Goal: Complete application form

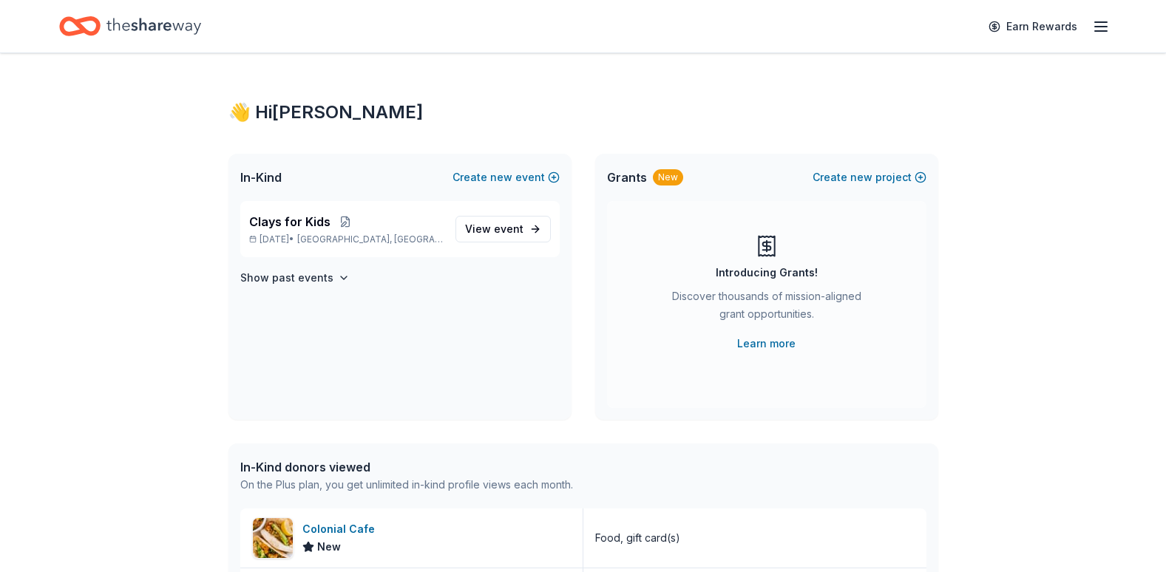
scroll to position [74, 0]
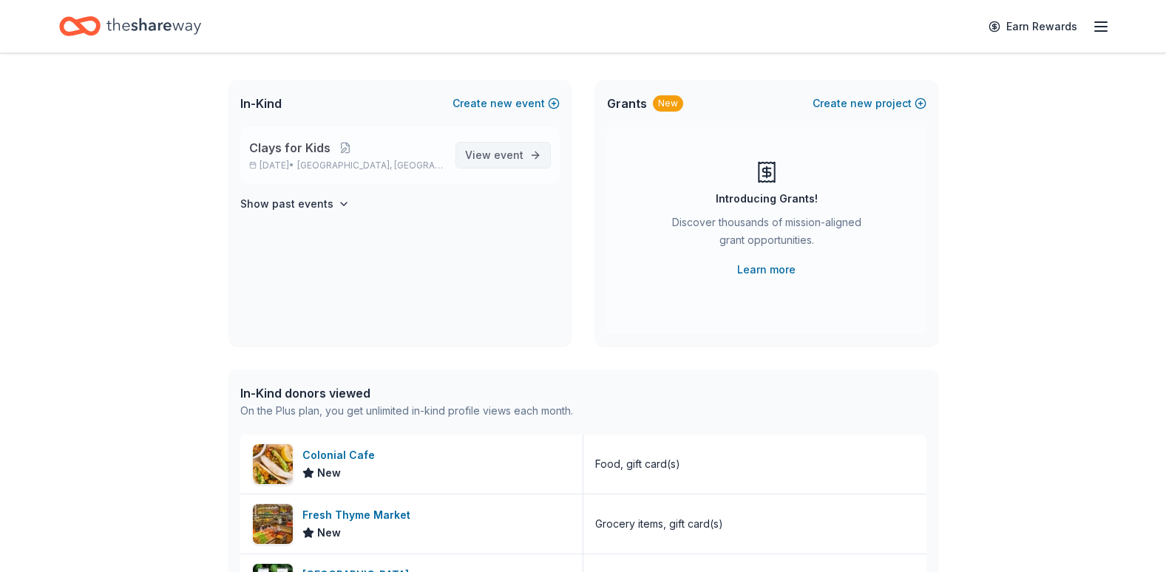
click at [521, 151] on span "event" at bounding box center [509, 155] width 30 height 13
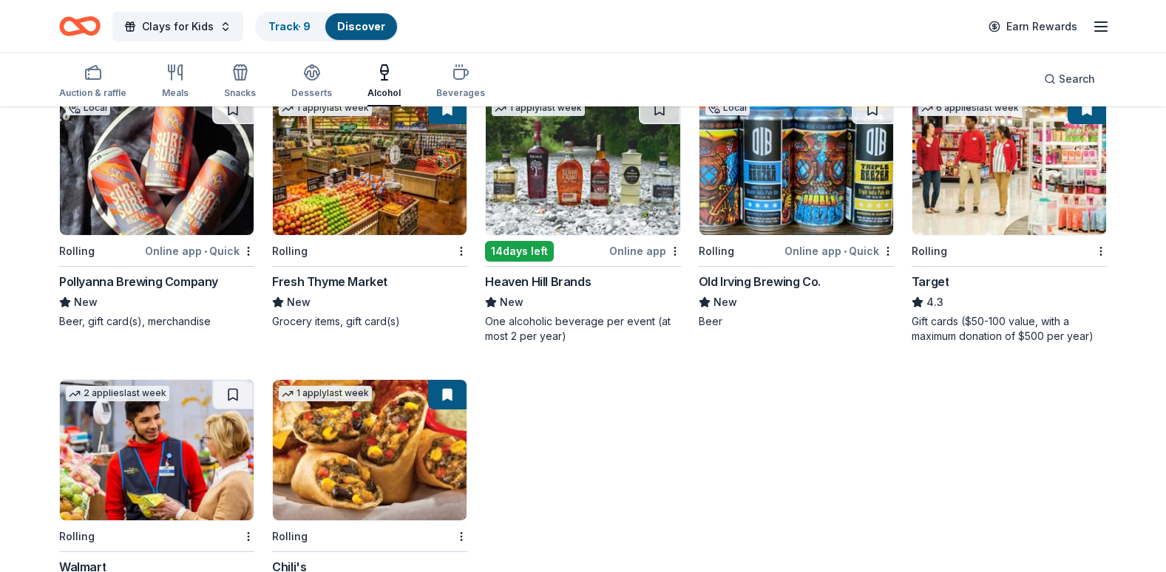
scroll to position [665, 0]
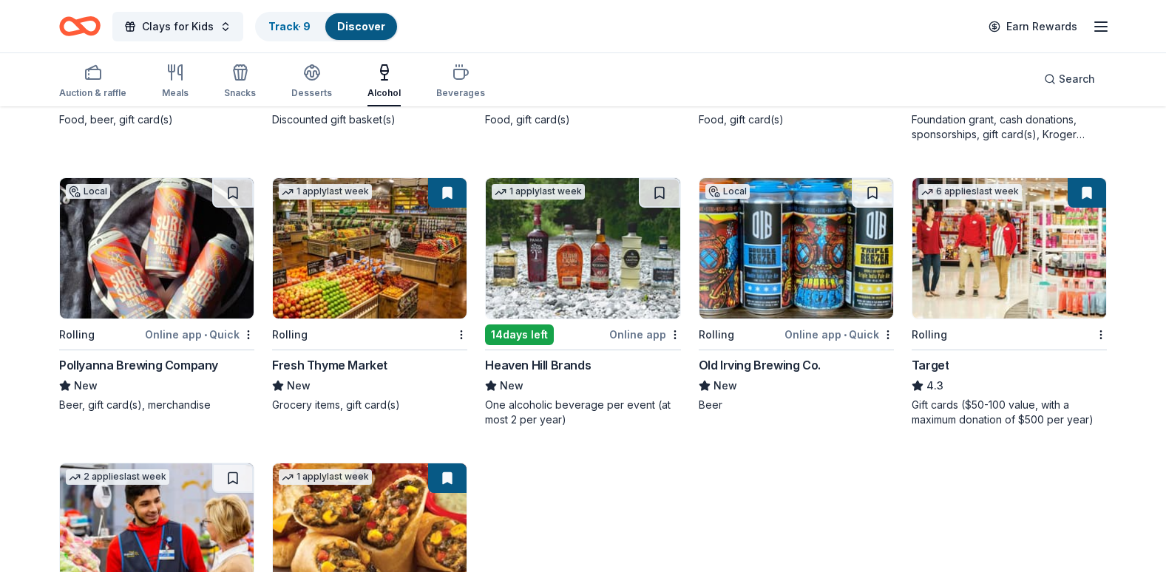
click at [755, 264] on img at bounding box center [796, 248] width 194 height 140
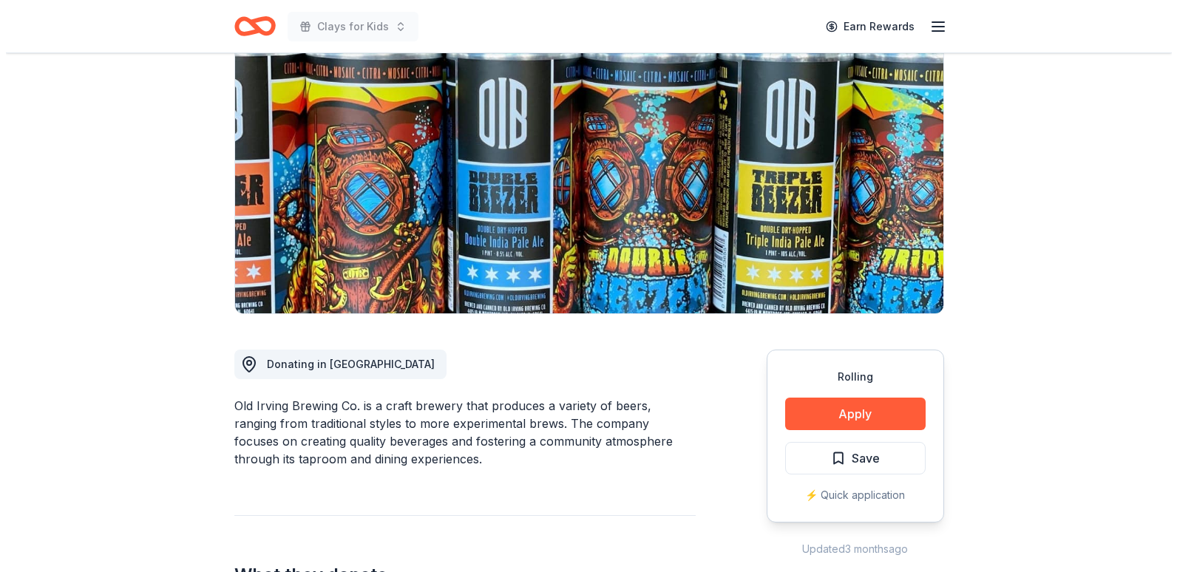
scroll to position [148, 0]
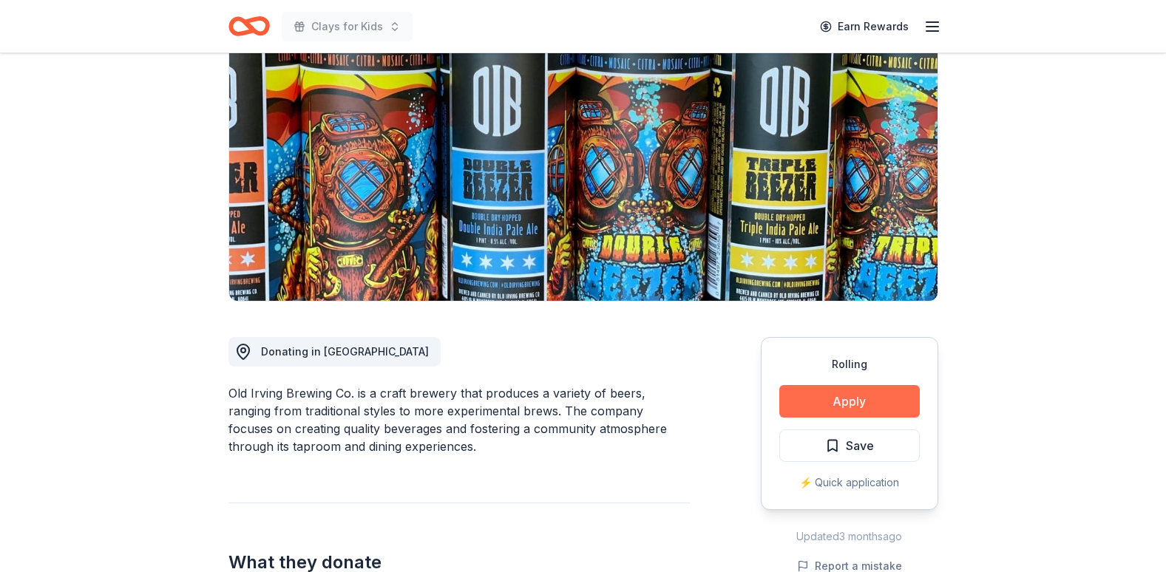
click at [862, 398] on button "Apply" at bounding box center [849, 401] width 140 height 33
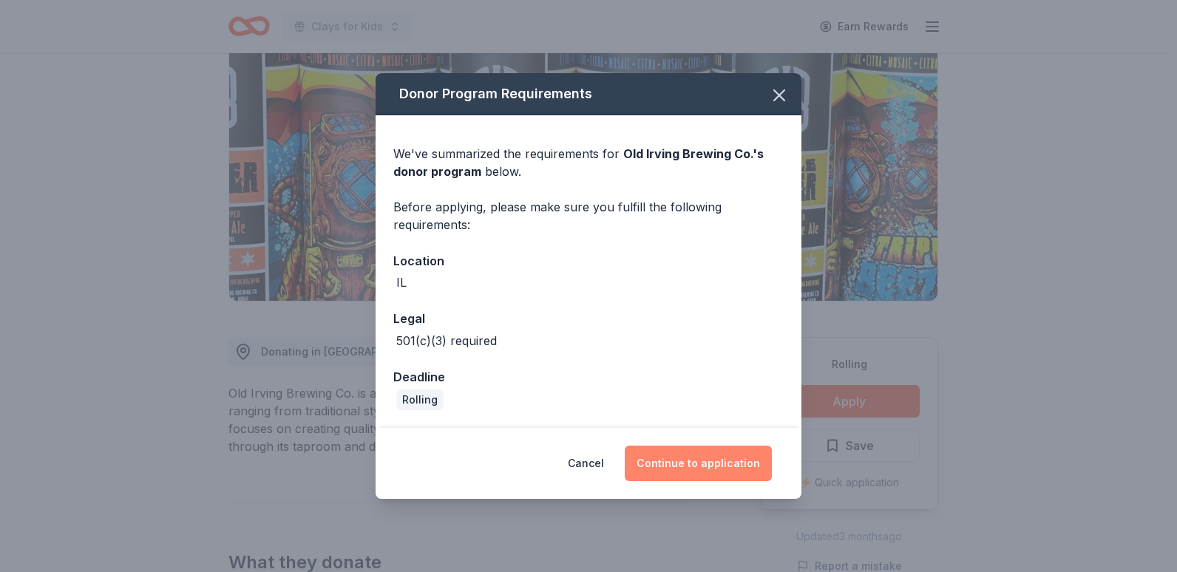
click at [686, 465] on button "Continue to application" at bounding box center [698, 463] width 147 height 35
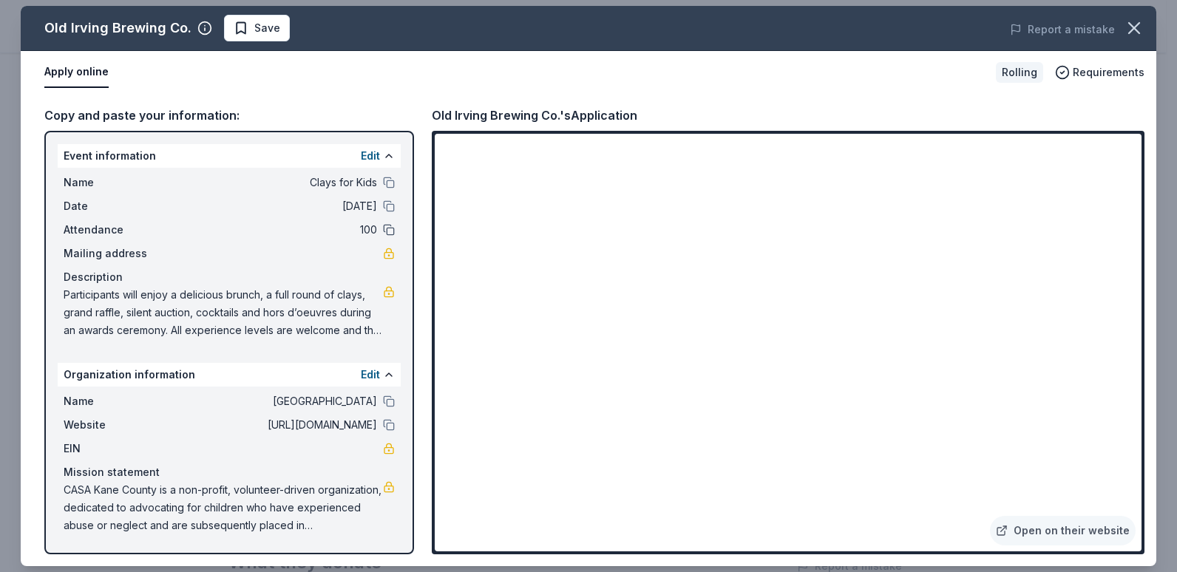
click at [389, 227] on button at bounding box center [389, 230] width 12 height 12
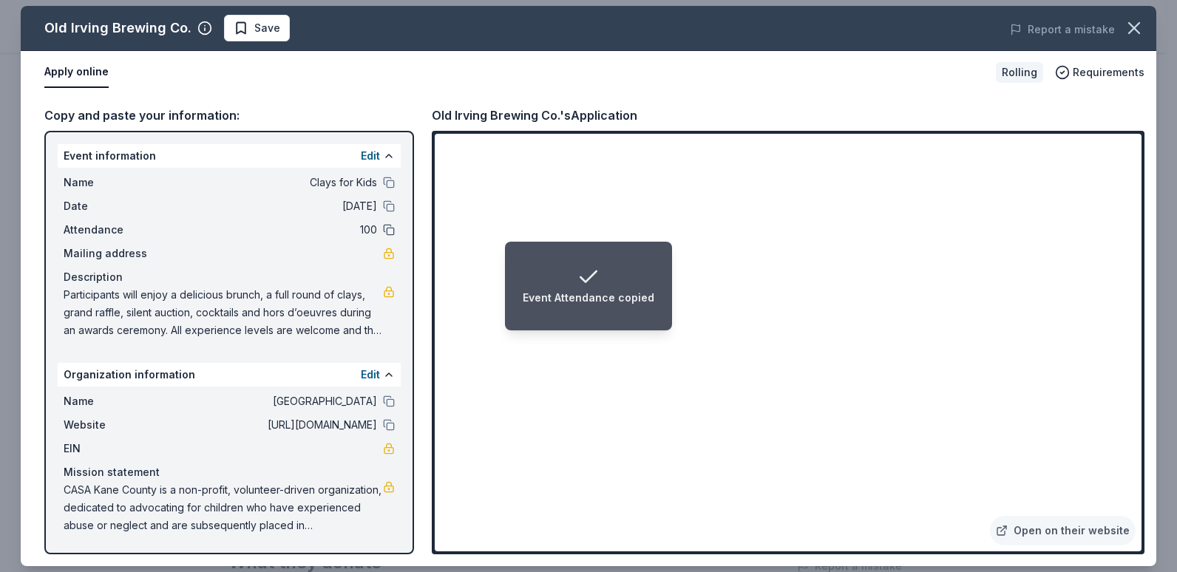
click at [390, 233] on button at bounding box center [389, 230] width 12 height 12
